Goal: Transaction & Acquisition: Download file/media

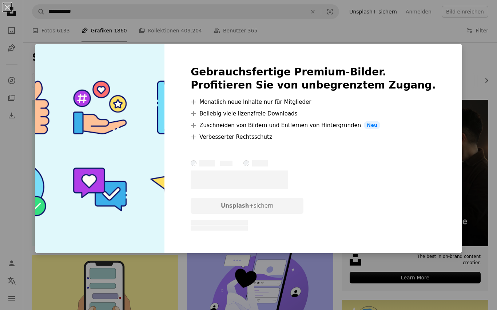
scroll to position [613, 0]
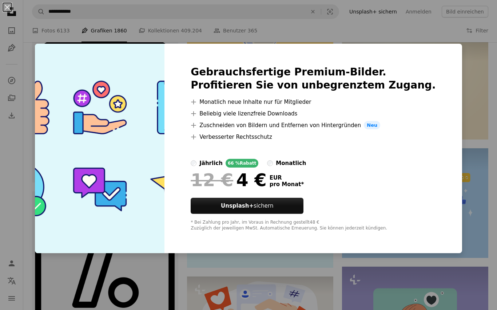
click at [438, 75] on div "Gebrauchsfertige Premium-Bilder. Profitieren Sie von unbegrenztem Zugang. A plu…" at bounding box center [314, 149] width 298 height 210
click at [33, 132] on div "An X shape Gebrauchsfertige Premium-Bilder. Profitieren Sie von unbegrenztem Zu…" at bounding box center [248, 155] width 497 height 310
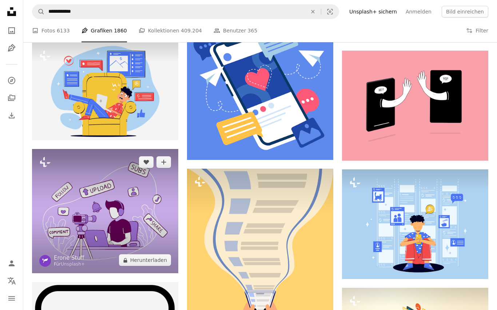
scroll to position [367, 0]
click at [139, 259] on button "A lock Herunterladen" at bounding box center [145, 260] width 52 height 12
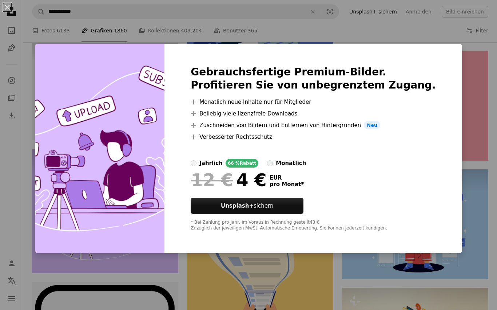
click at [464, 84] on div "An X shape Gebrauchsfertige Premium-Bilder. Profitieren Sie von unbegrenztem Zu…" at bounding box center [248, 155] width 497 height 310
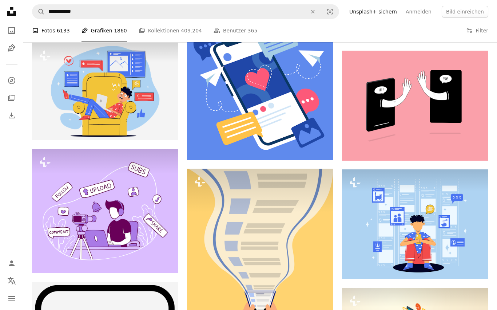
click at [49, 27] on link "A photo Fotos 6133" at bounding box center [51, 30] width 38 height 23
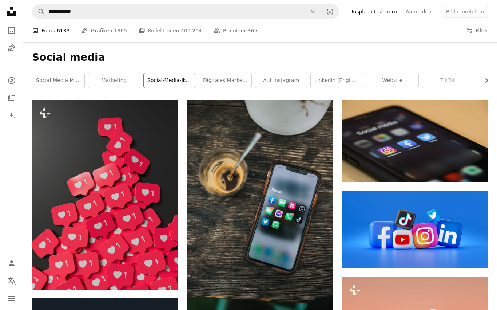
click at [167, 79] on link "Social-Media-Ikonen" at bounding box center [170, 80] width 52 height 15
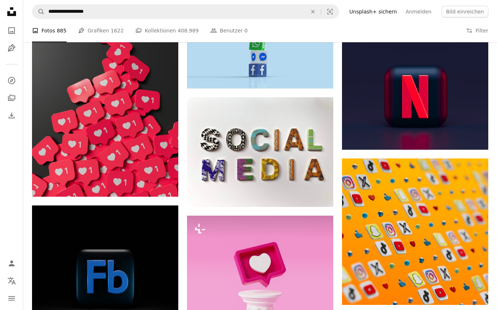
scroll to position [1680, 0]
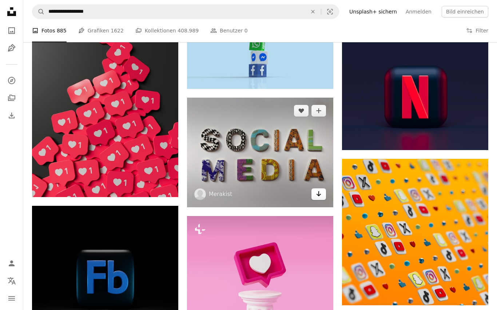
click at [321, 192] on icon "Arrow pointing down" at bounding box center [319, 193] width 6 height 9
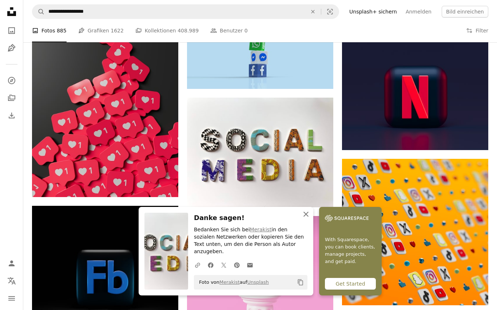
click at [306, 218] on icon "An X shape" at bounding box center [306, 214] width 9 height 9
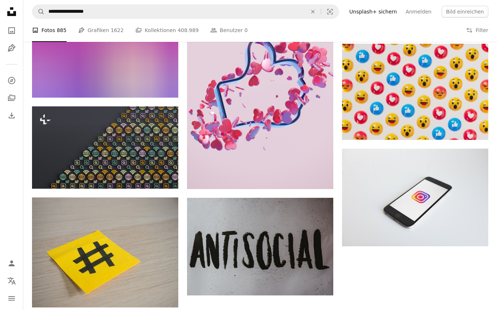
scroll to position [6160, 0]
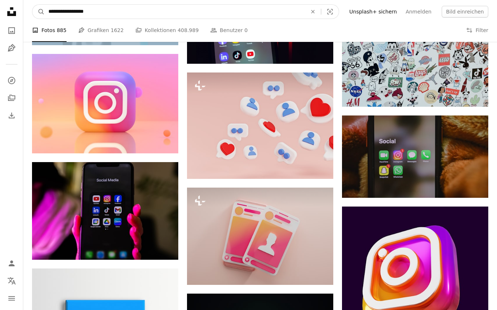
click at [102, 14] on input "**********" at bounding box center [175, 12] width 260 height 14
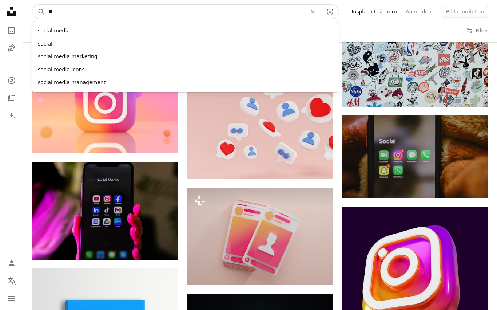
type input "*"
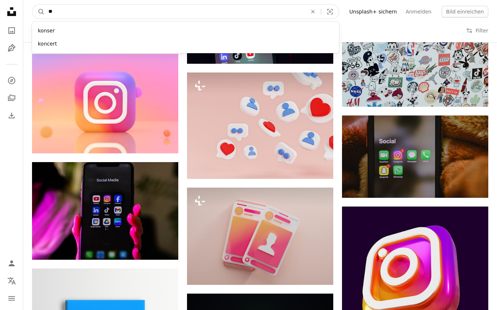
type input "*"
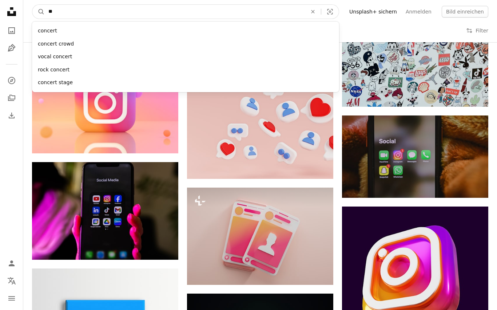
type input "*"
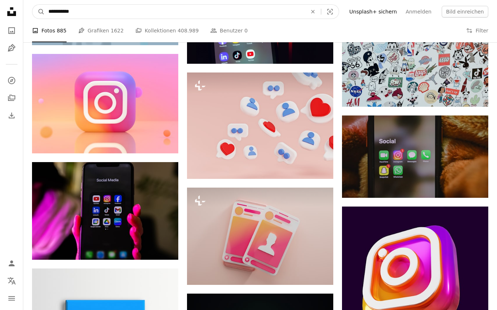
type input "**********"
click at [39, 12] on button "A magnifying glass" at bounding box center [38, 12] width 12 height 14
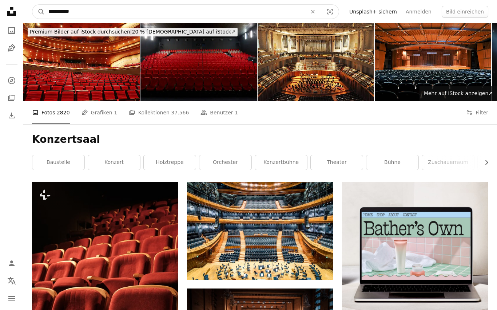
click at [83, 11] on input "**********" at bounding box center [175, 12] width 260 height 14
type input "*"
type input "****"
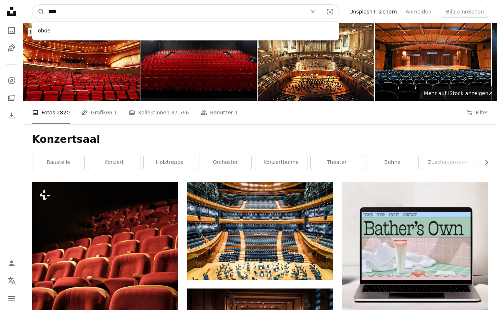
click at [39, 12] on button "A magnifying glass" at bounding box center [38, 12] width 12 height 14
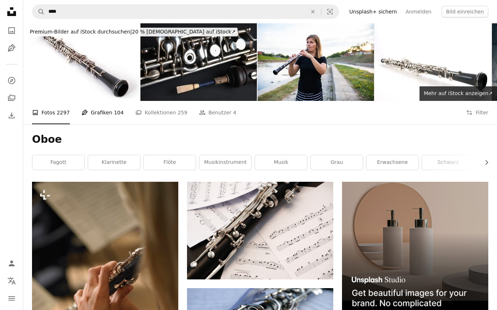
click at [94, 115] on link "Pen Tool Grafiken 104" at bounding box center [103, 112] width 42 height 23
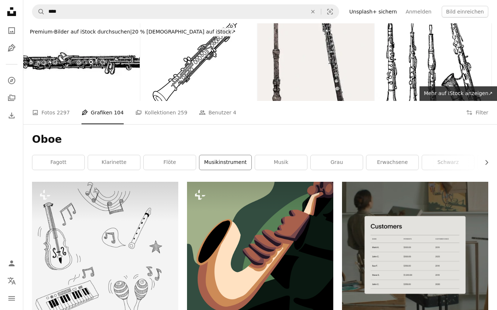
click at [217, 162] on link "Musikinstrument" at bounding box center [225, 162] width 52 height 15
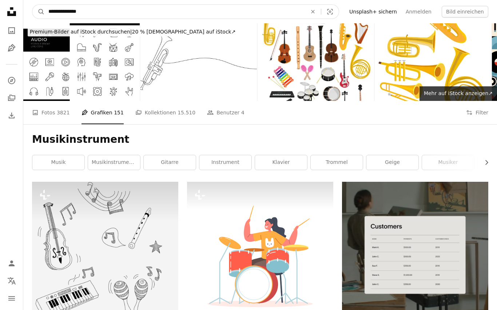
click at [96, 13] on input "**********" at bounding box center [175, 12] width 260 height 14
type input "*"
type input "****"
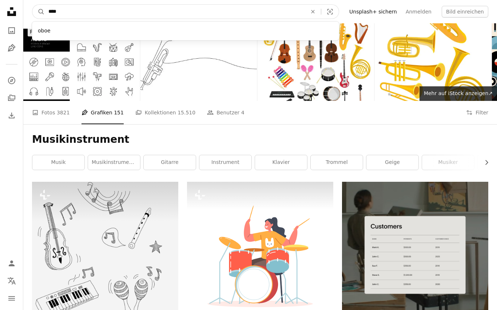
click at [39, 12] on button "A magnifying glass" at bounding box center [38, 12] width 12 height 14
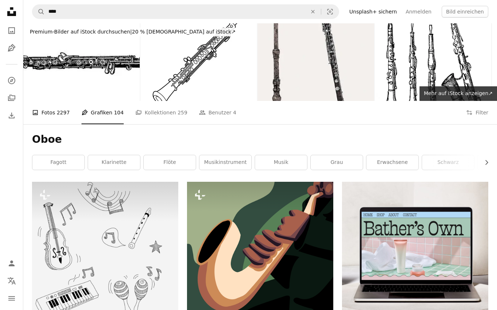
click at [53, 112] on link "A photo Fotos 2297" at bounding box center [51, 112] width 38 height 23
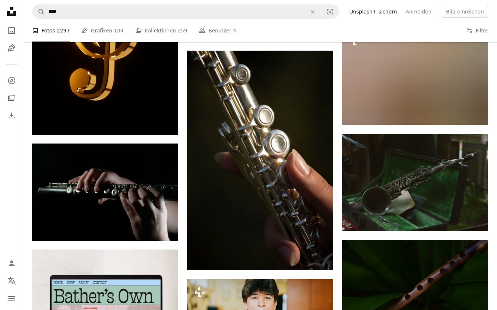
scroll to position [1097, 0]
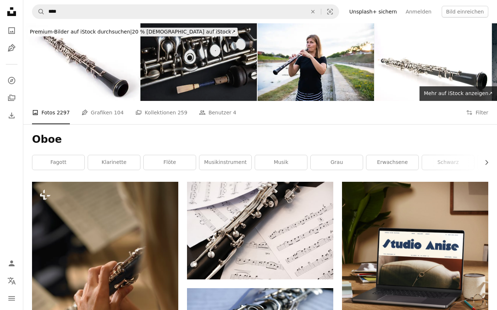
click at [160, 72] on img at bounding box center [199, 62] width 116 height 78
